Goal: Task Accomplishment & Management: Complete application form

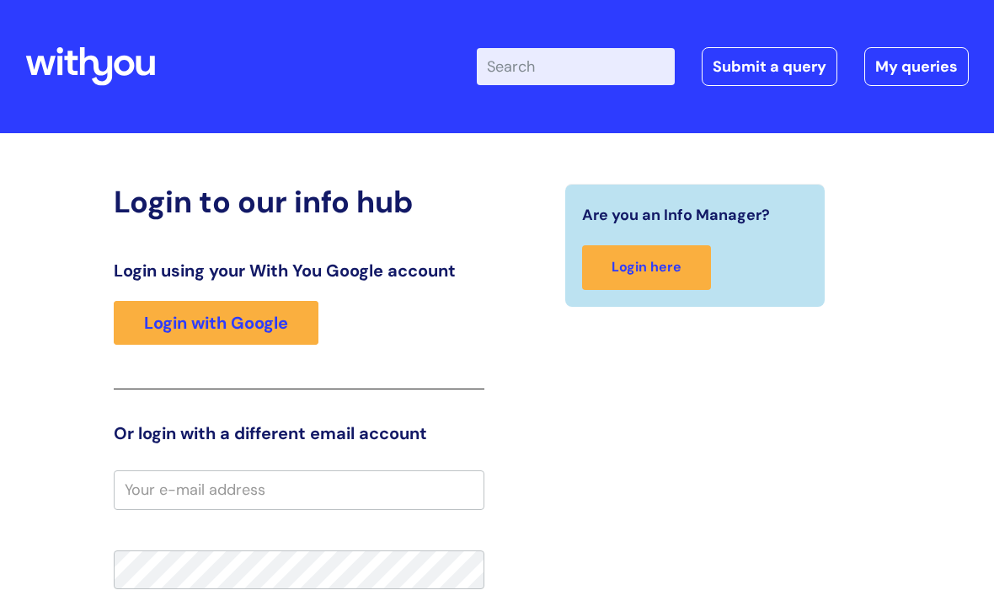
click at [763, 71] on link "Submit a query" at bounding box center [770, 66] width 136 height 39
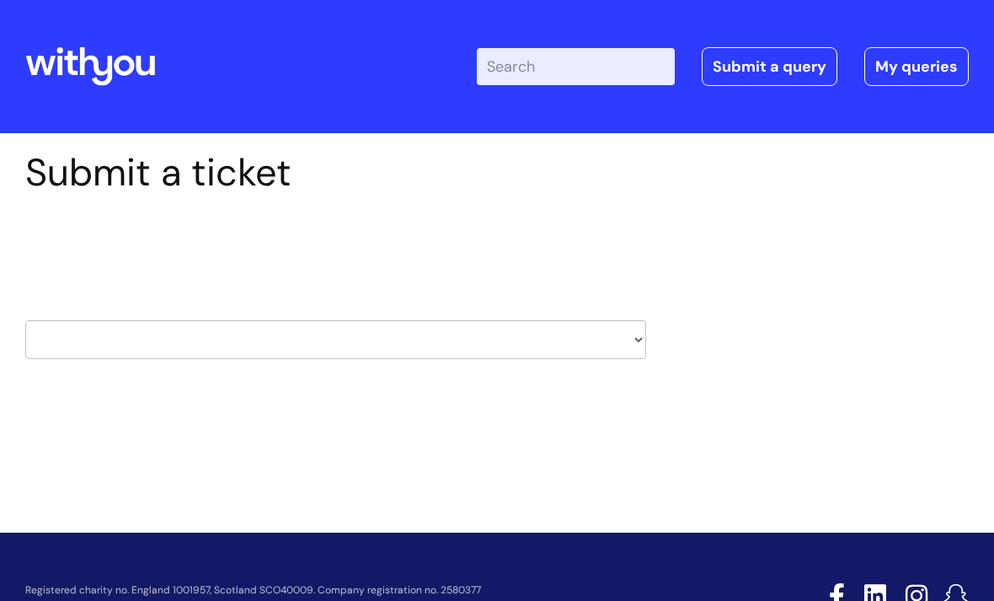
click at [641, 331] on select "HR / People IT and Support Clinical Drug Alerts Finance Accounts Data Support T…" at bounding box center [335, 339] width 621 height 39
select select "it_and_support"
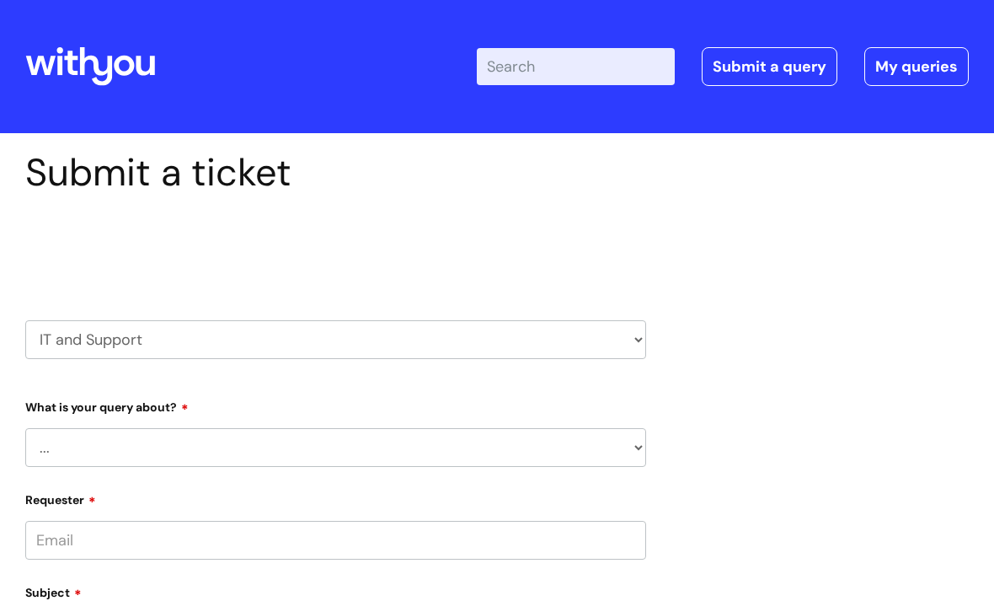
click at [635, 447] on select "... Mobile Phone Reset & MFA Accounts, Starters and Leavers IT Hardware issue I…" at bounding box center [335, 447] width 621 height 39
select select "I need help logging in"
click at [634, 533] on select "... I need help logging into my laptop/chromebook I need access or help logging…" at bounding box center [343, 534] width 608 height 39
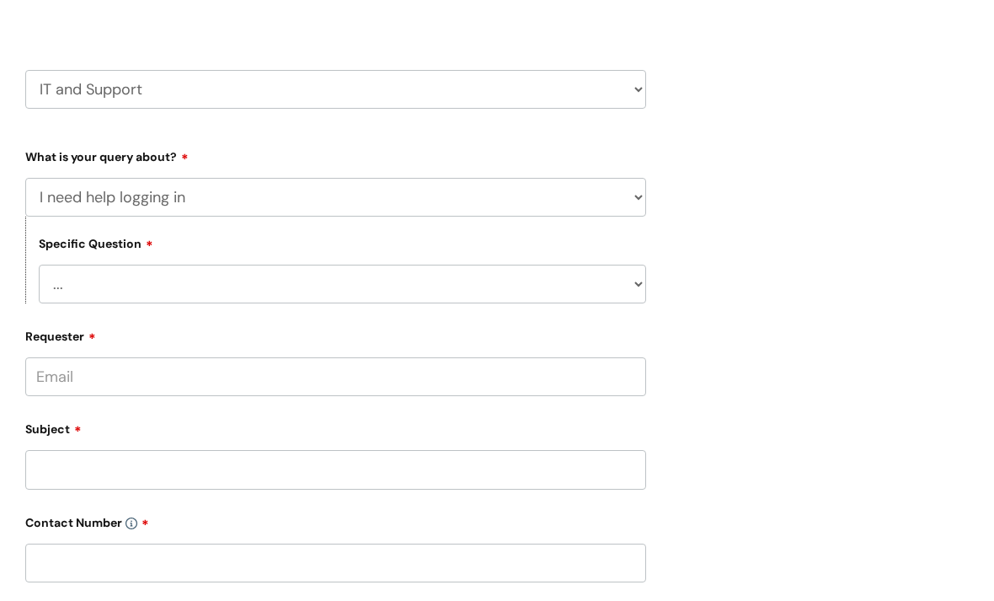
scroll to position [259, 0]
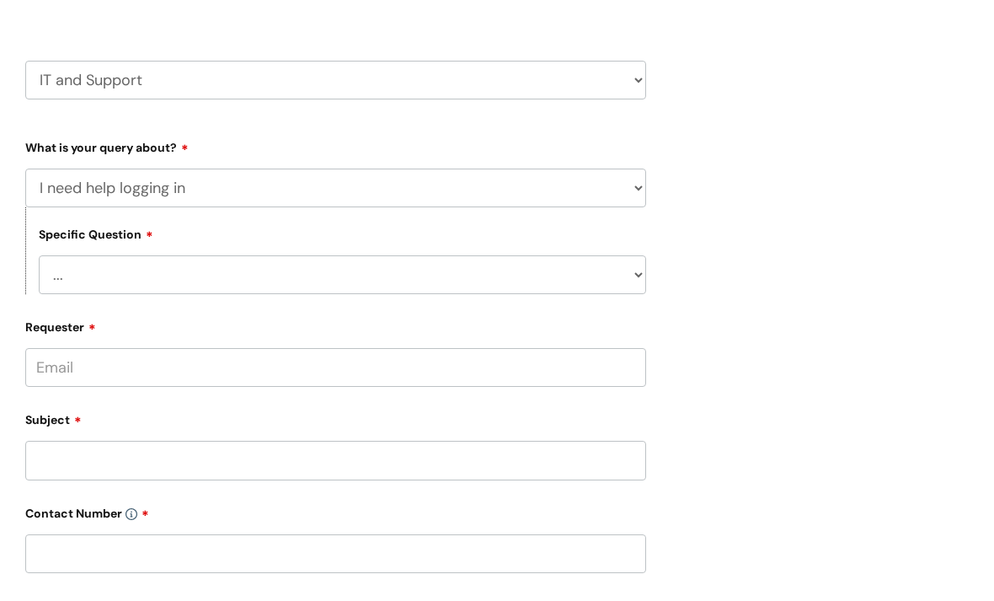
click at [632, 276] on select "... I need help logging into my laptop/chromebook I need access or help logging…" at bounding box center [343, 275] width 608 height 39
click at [383, 276] on select "... I need help logging into my laptop/chromebook I need access or help logging…" at bounding box center [343, 275] width 608 height 39
select select "I need access or help logging into a system, including Single Sign On"
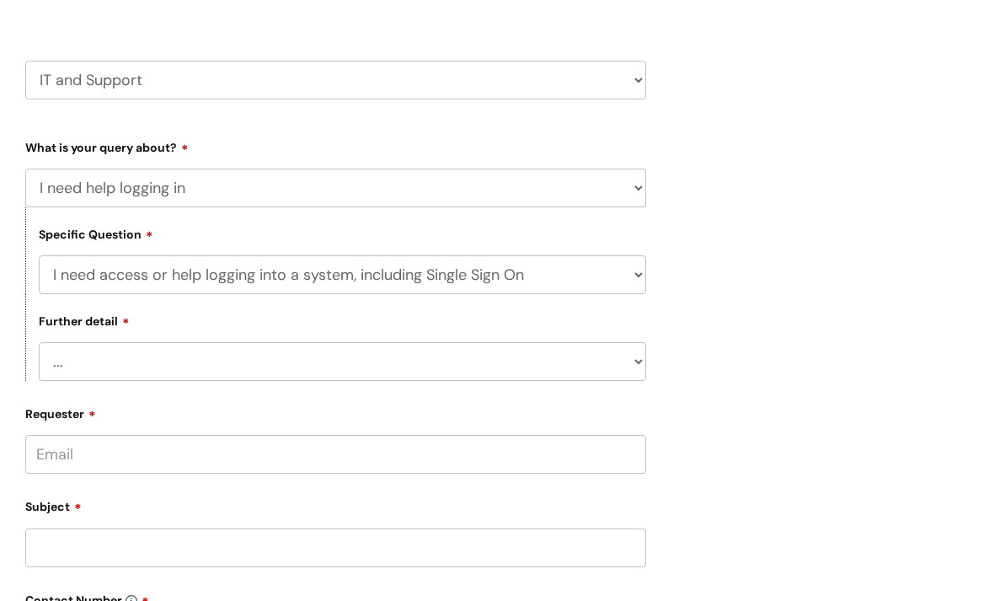
scroll to position [260, 0]
click at [197, 455] on input "Requester" at bounding box center [335, 454] width 621 height 39
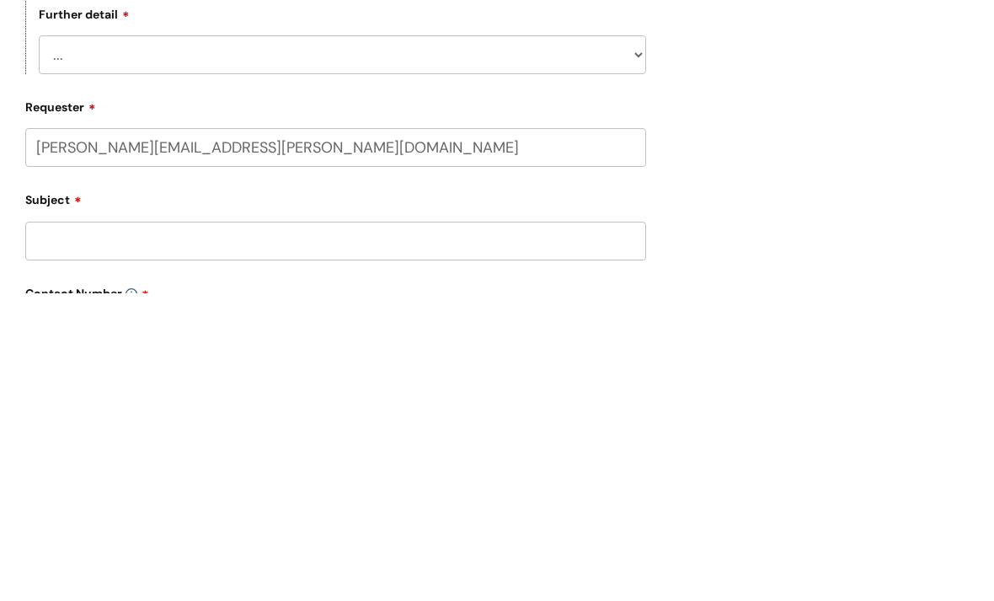
type input "[PERSON_NAME][EMAIL_ADDRESS][PERSON_NAME][DOMAIN_NAME]"
click at [93, 529] on input "Subject" at bounding box center [335, 548] width 621 height 39
click at [136, 501] on input "text" at bounding box center [335, 520] width 621 height 39
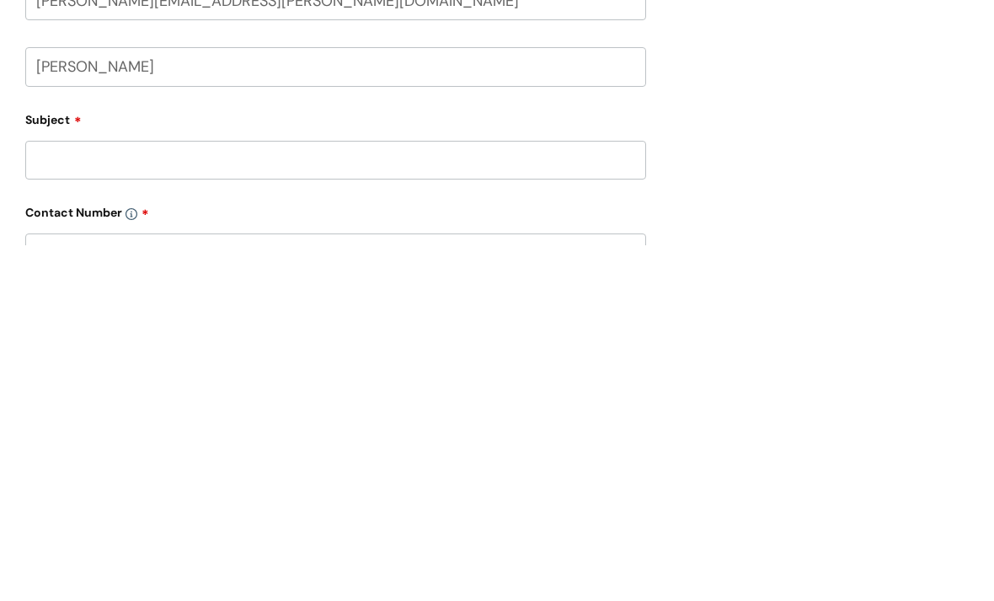
scroll to position [359, 0]
type input "[PERSON_NAME]"
click at [104, 495] on input "Subject" at bounding box center [335, 514] width 621 height 39
paste input "Hi there, I'm hoping you can help me please? [DATE] I got a new replacement pho…"
type input "Hi there, I'm hoping you can help me please? [DATE] I got a new replacement pho…"
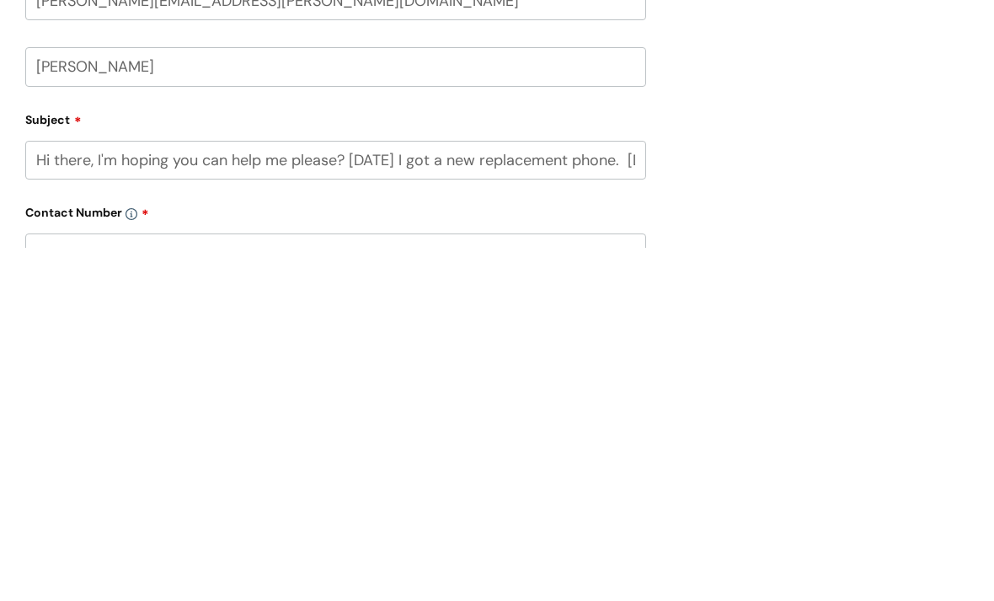
click at [148, 587] on input "text" at bounding box center [335, 606] width 621 height 39
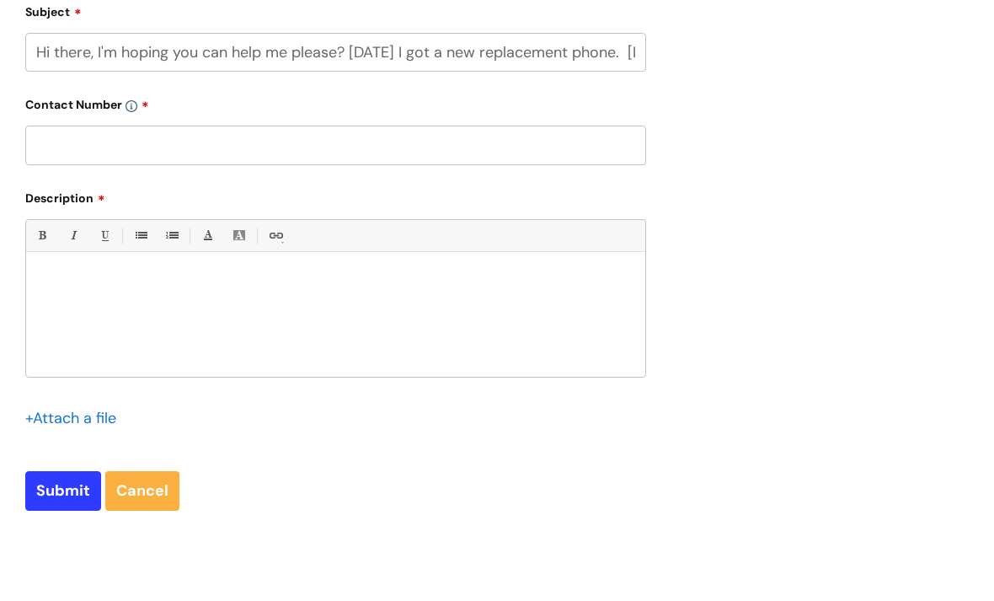
scroll to position [820, 0]
type input "07855186337"
click at [68, 294] on div at bounding box center [335, 319] width 619 height 116
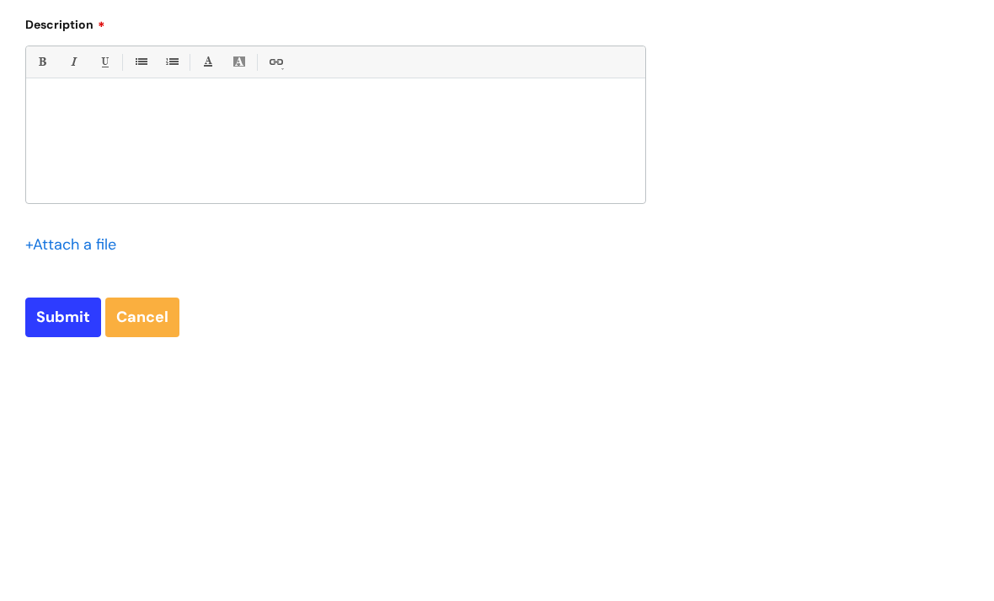
paste div
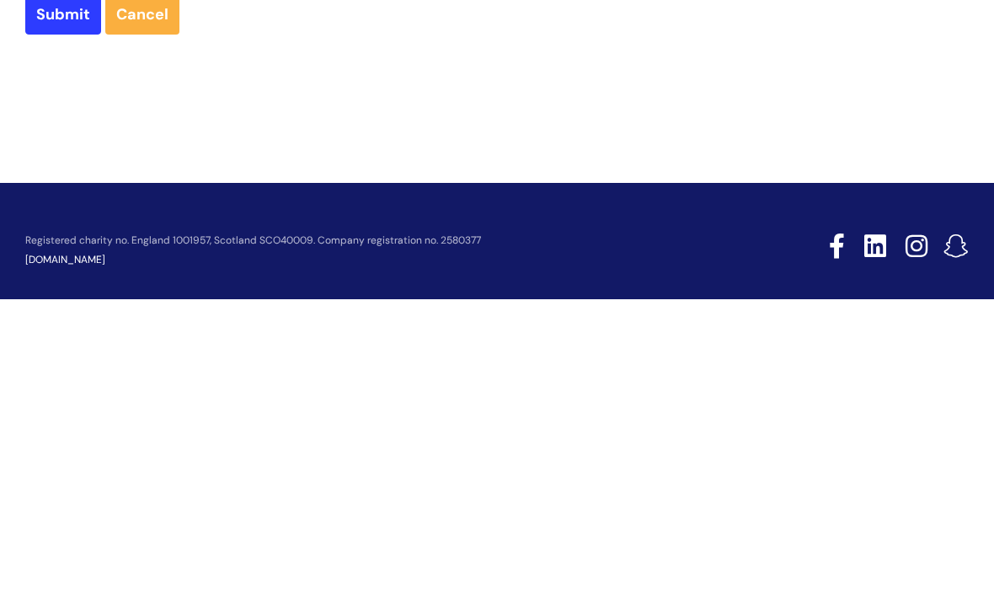
scroll to position [1017, 0]
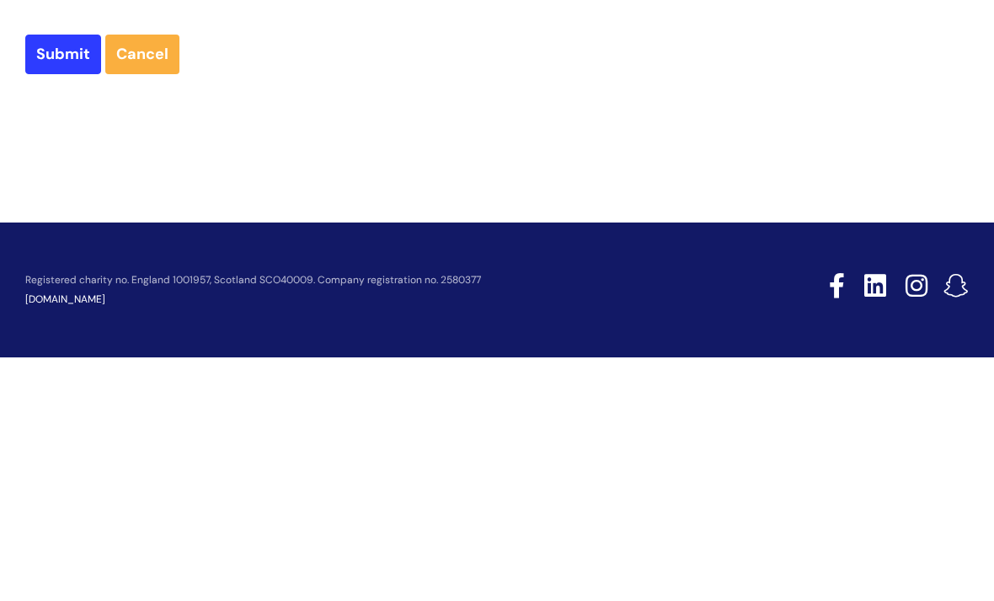
click at [65, 278] on input "Submit" at bounding box center [63, 297] width 76 height 39
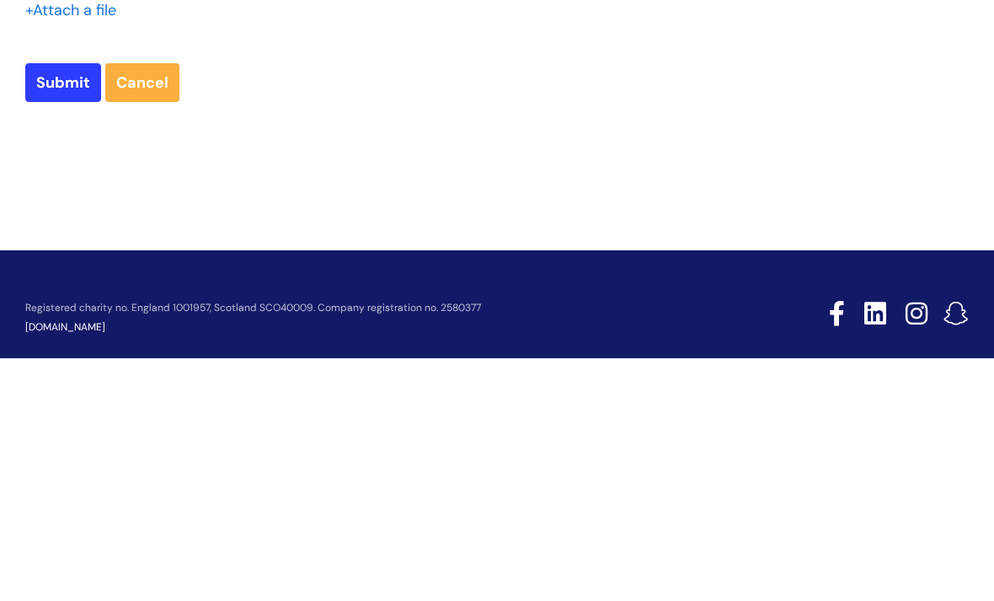
scroll to position [963, 0]
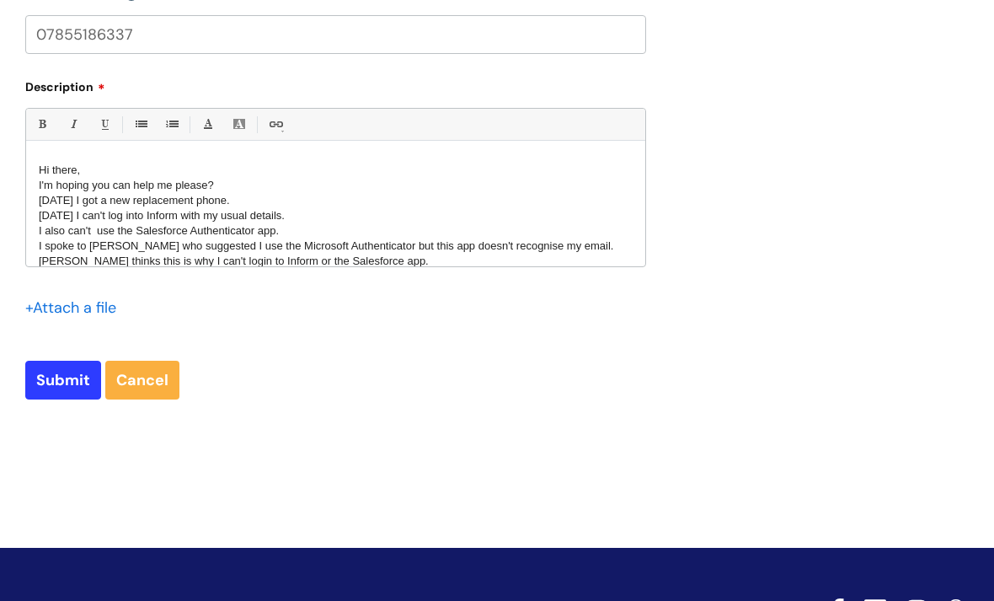
click at [61, 380] on input "Submit" at bounding box center [63, 380] width 76 height 39
click at [74, 388] on input "Submit" at bounding box center [63, 380] width 76 height 39
click at [59, 390] on input "Submit" at bounding box center [63, 380] width 76 height 39
click at [55, 394] on input "Submit" at bounding box center [63, 380] width 76 height 39
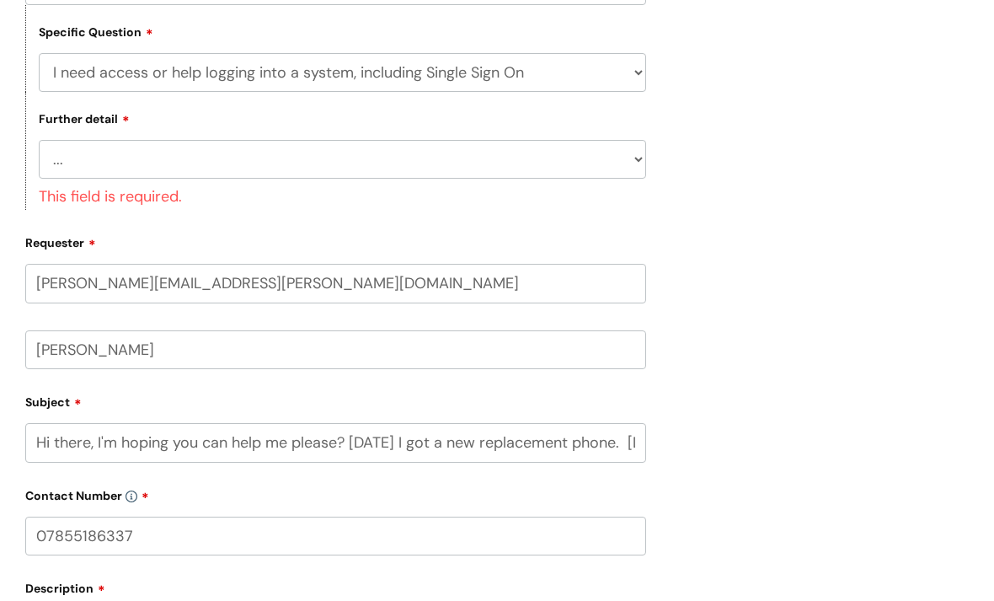
scroll to position [457, 0]
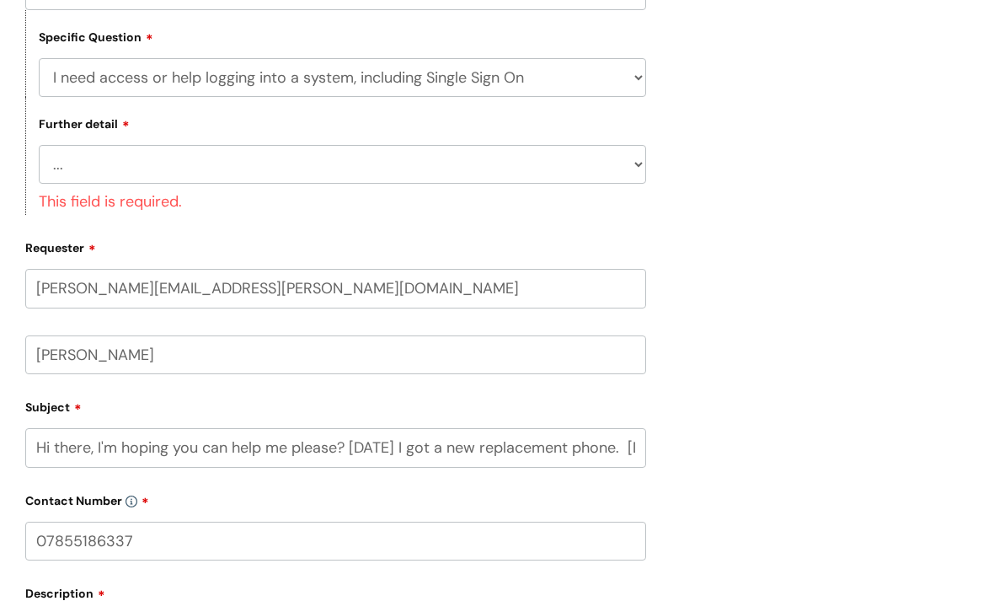
click at [626, 174] on select "... Nebula Halo IT Portal PCMIS Ulysses iTrent CJSM NHS email Summary Care Reco…" at bounding box center [343, 164] width 608 height 39
select select "Anything else"
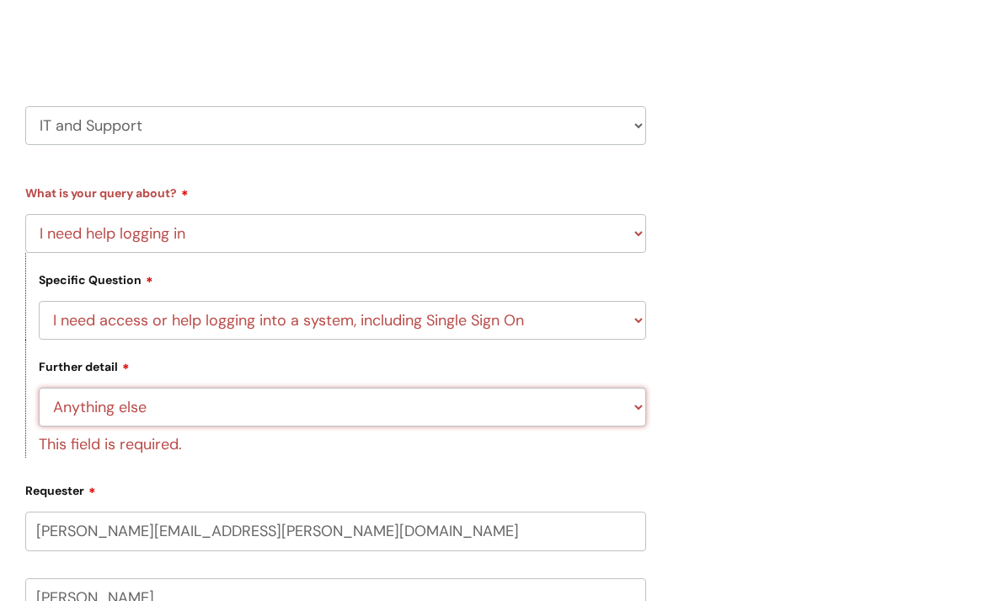
scroll to position [214, 0]
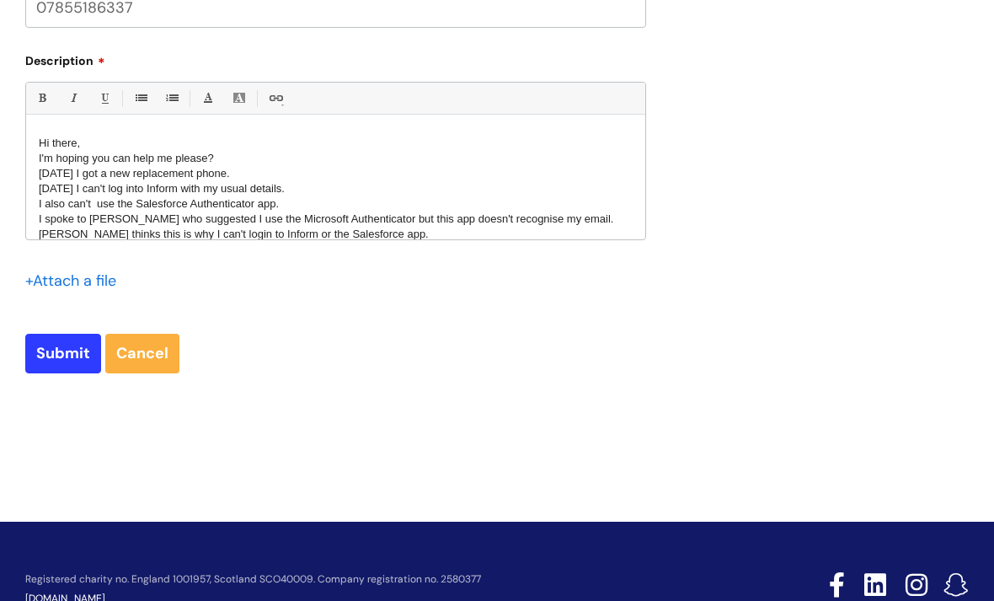
click at [66, 359] on input "Submit" at bounding box center [63, 353] width 76 height 39
type input "Please Wait..."
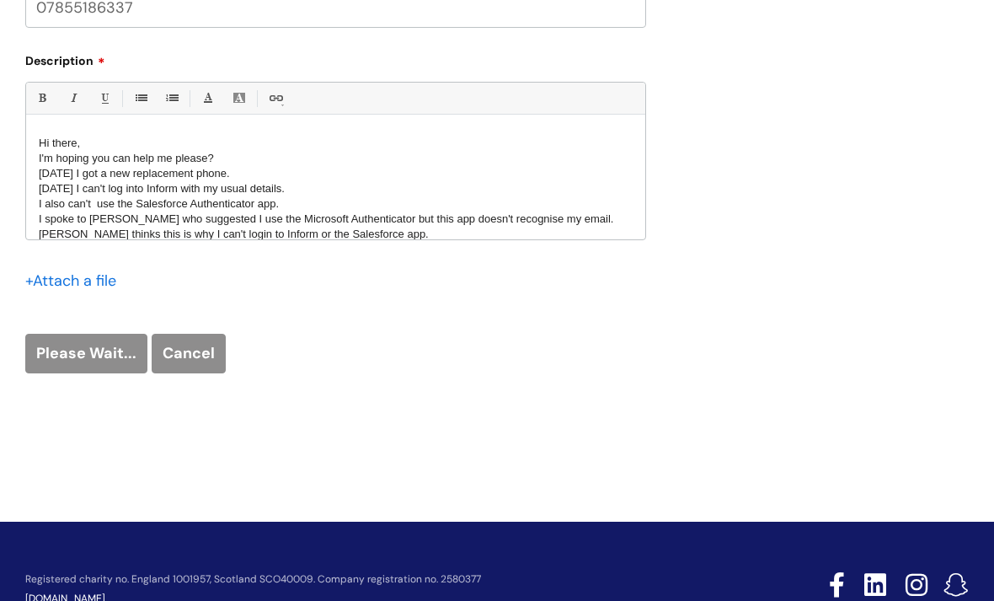
scroll to position [1011, 0]
